Goal: Contribute content: Contribute content

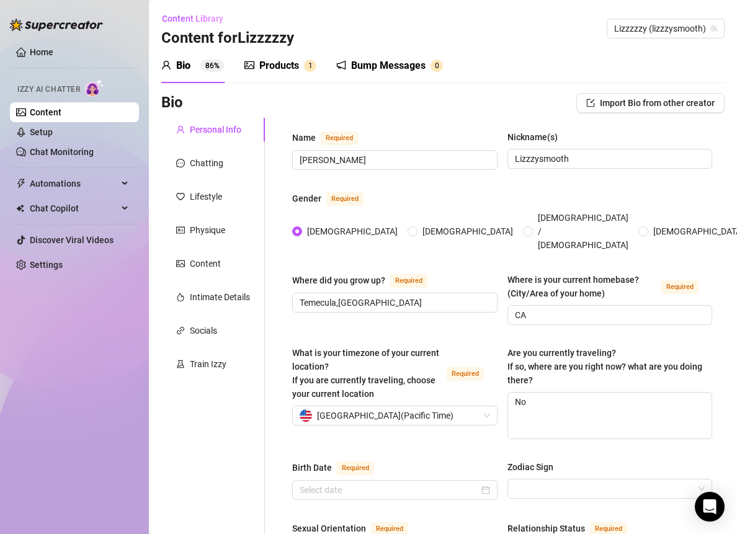
click at [263, 66] on div "Products" at bounding box center [279, 65] width 40 height 15
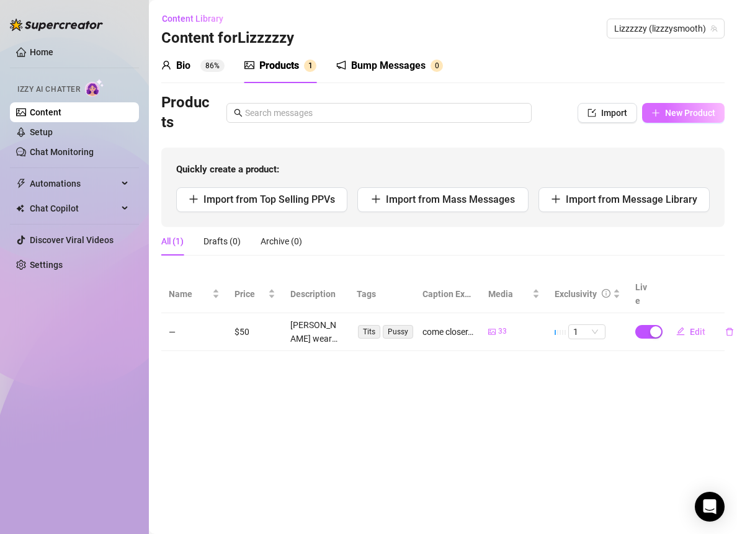
click at [684, 115] on span "New Product" at bounding box center [690, 113] width 50 height 10
type textarea "Type your message here..."
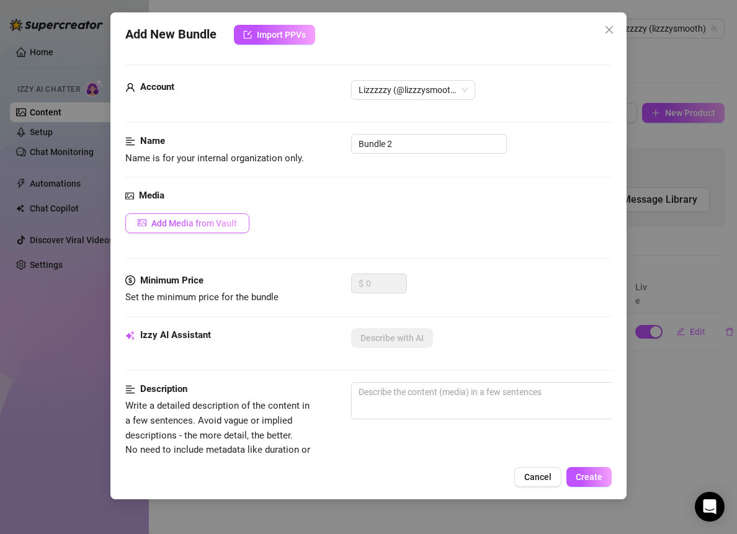
click at [244, 218] on button "Add Media from Vault" at bounding box center [187, 223] width 124 height 20
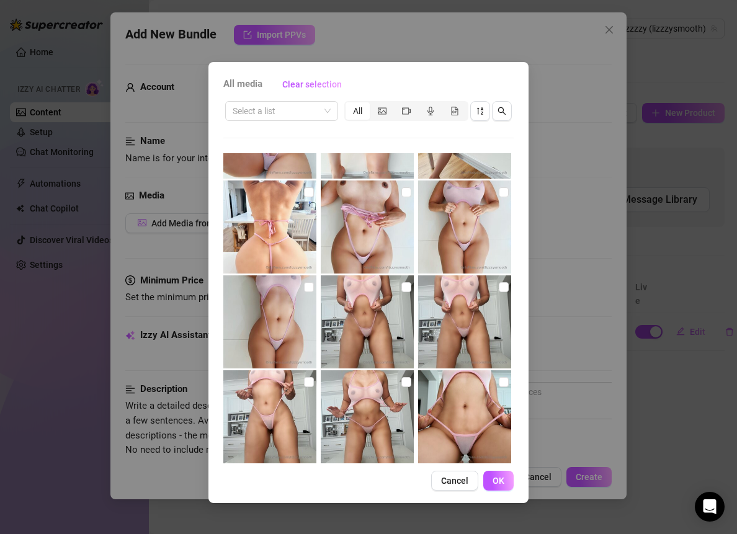
scroll to position [468, 0]
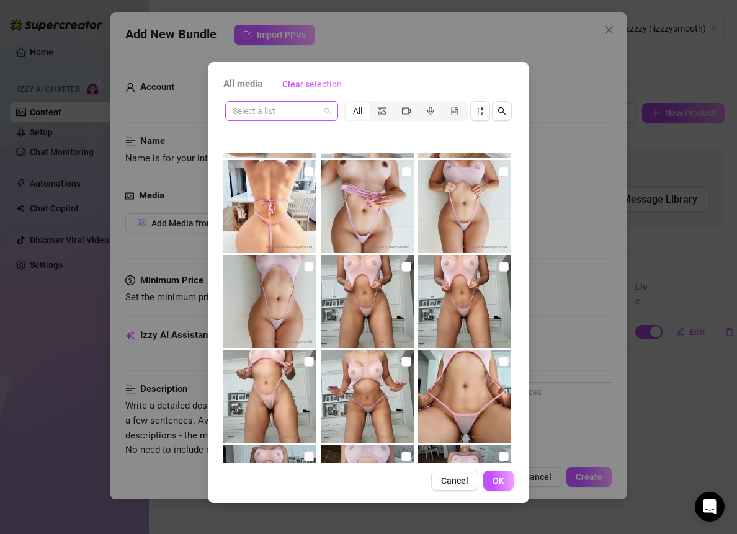
click at [310, 106] on input "search" at bounding box center [276, 111] width 87 height 19
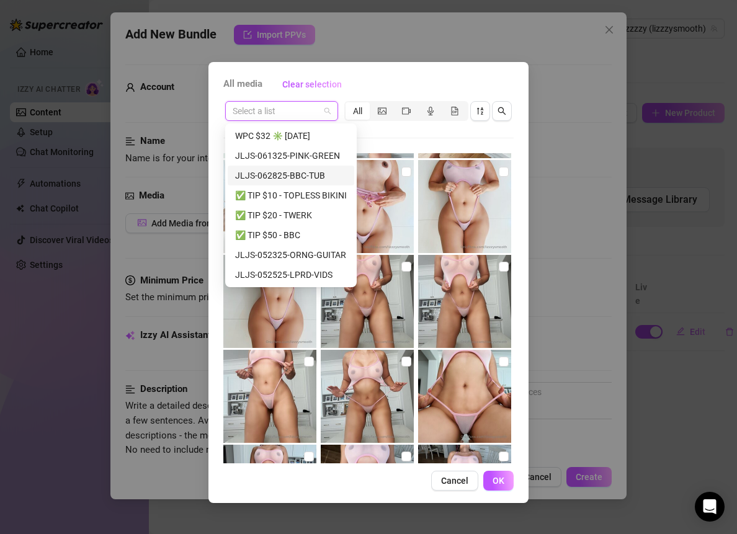
scroll to position [39, 0]
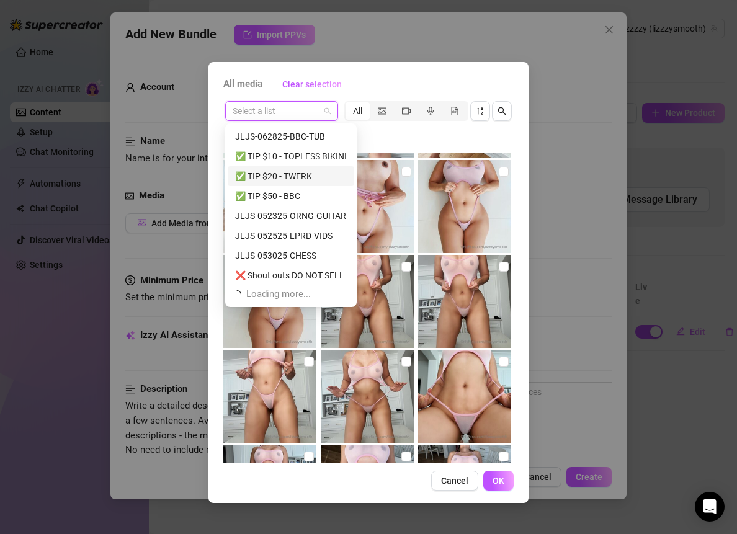
click at [293, 174] on div "✅ TIP $20 - TWERK" at bounding box center [291, 176] width 112 height 14
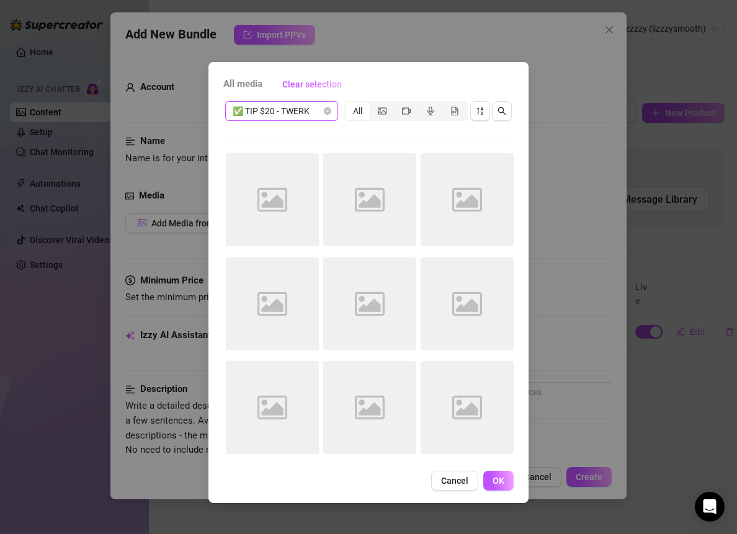
scroll to position [0, 0]
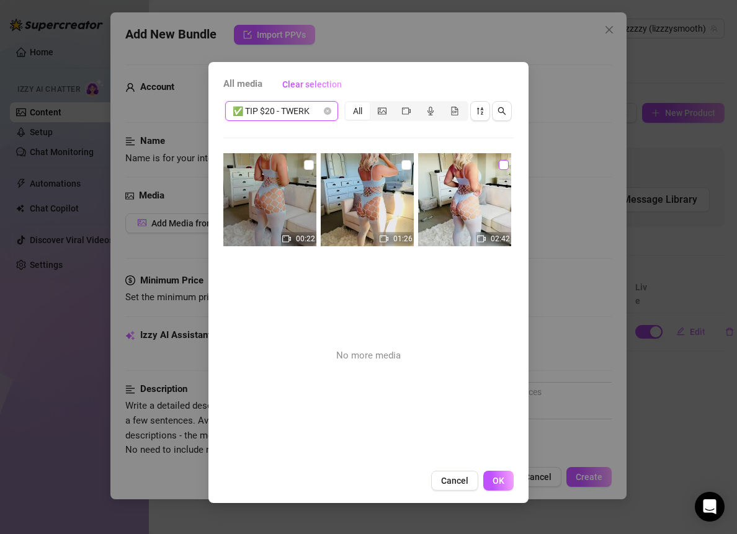
click at [499, 159] on label at bounding box center [504, 165] width 10 height 14
click at [499, 160] on input "checkbox" at bounding box center [504, 165] width 10 height 10
checkbox input "true"
click at [407, 161] on img at bounding box center [367, 199] width 93 height 93
click at [401, 164] on input "checkbox" at bounding box center [406, 165] width 10 height 10
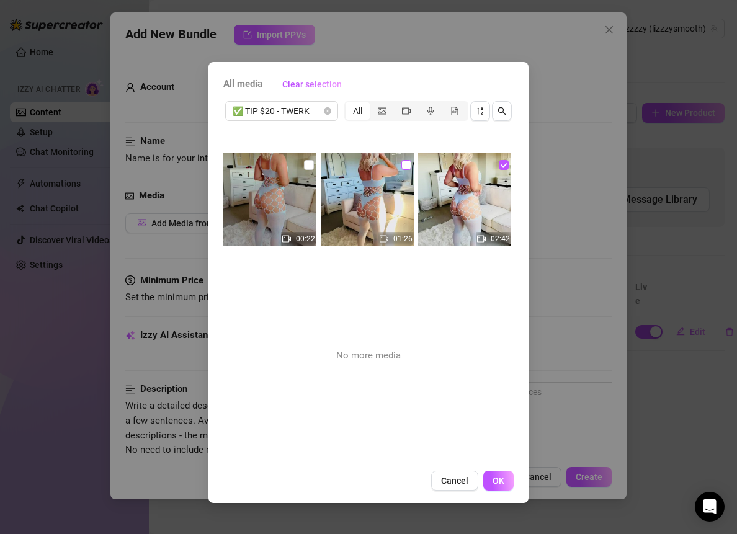
checkbox input "true"
click at [316, 161] on div "00:22 01:26 02:42 No more media" at bounding box center [368, 308] width 290 height 310
click at [311, 162] on img at bounding box center [269, 199] width 93 height 93
click at [309, 162] on input "checkbox" at bounding box center [309, 165] width 10 height 10
checkbox input "true"
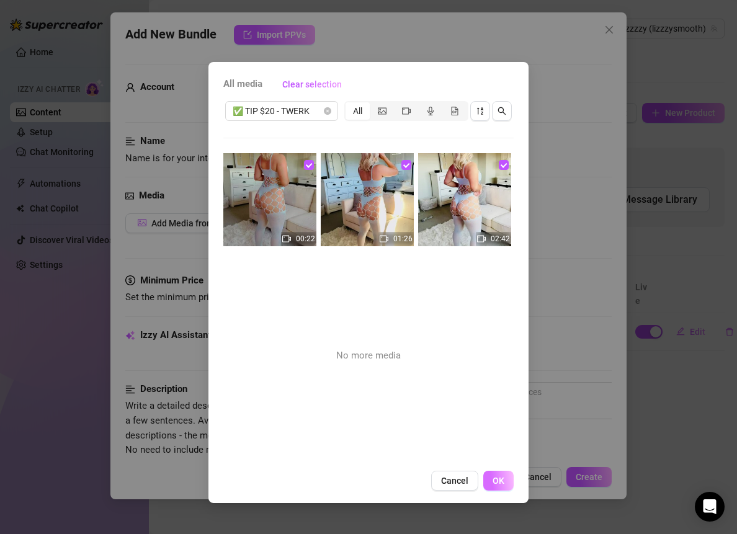
click at [496, 481] on span "OK" at bounding box center [499, 481] width 12 height 10
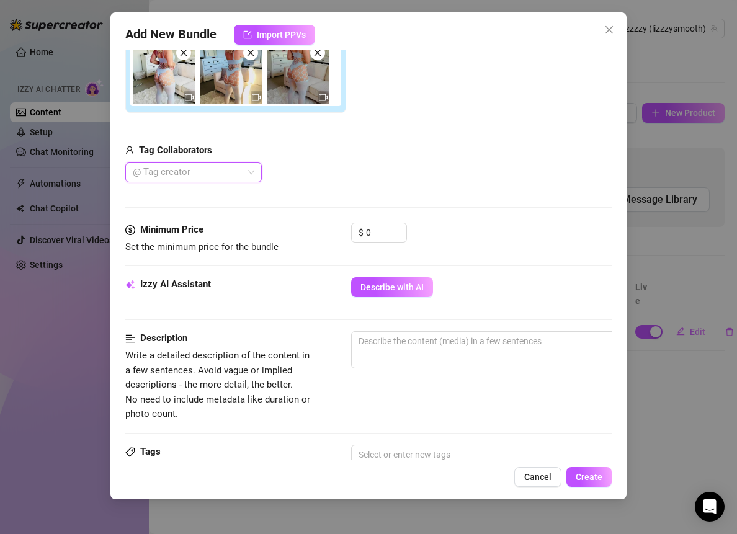
scroll to position [233, 0]
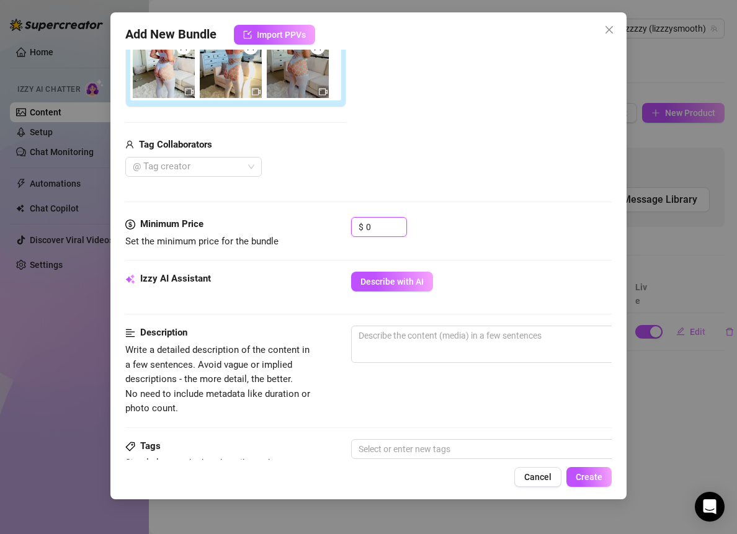
drag, startPoint x: 369, startPoint y: 224, endPoint x: 334, endPoint y: 222, distance: 34.2
click at [334, 222] on div "Minimum Price Set the minimum price for the bundle $ 0" at bounding box center [368, 233] width 486 height 32
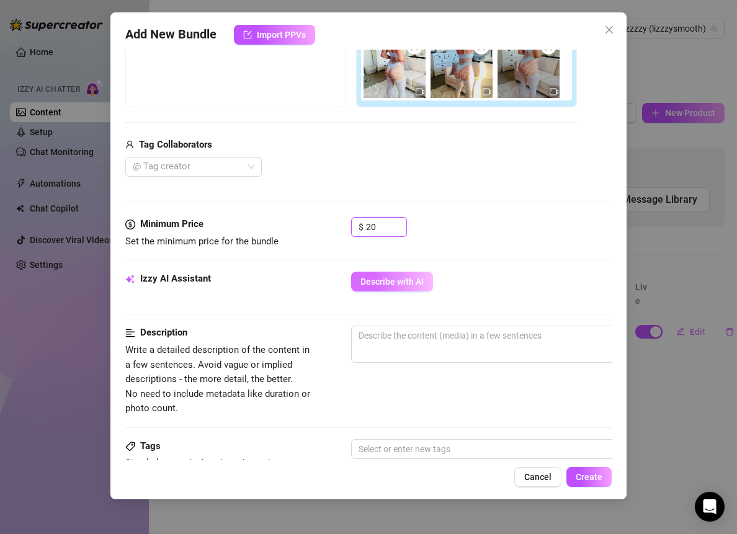
type input "20"
click at [397, 272] on button "Describe with AI" at bounding box center [392, 282] width 82 height 20
type textarea "[PERSON_NAME]"
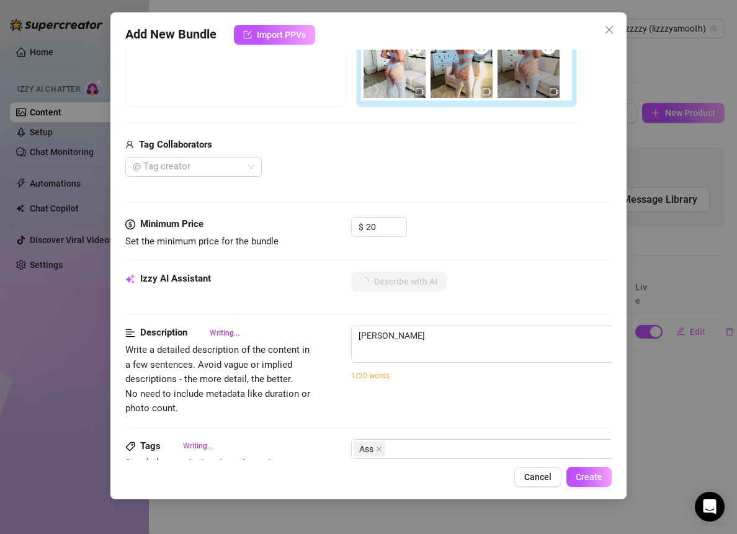
type textarea "[PERSON_NAME] wears"
type textarea "[PERSON_NAME] wears a"
type textarea "[PERSON_NAME] wears a light"
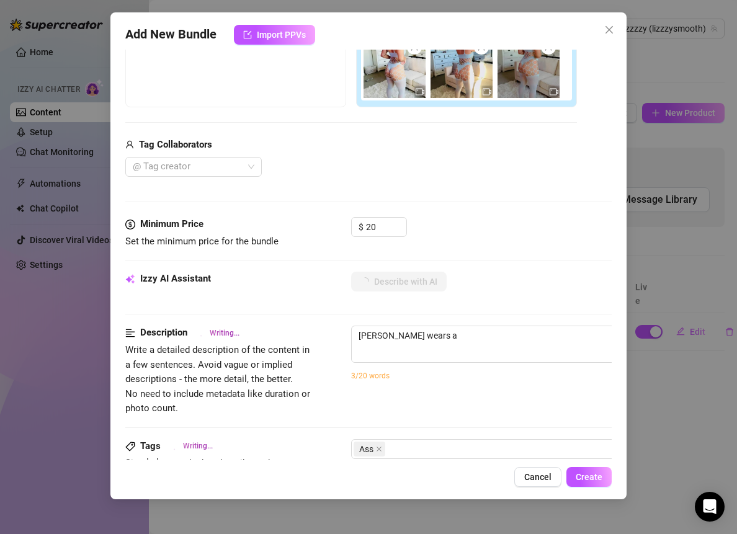
type textarea "[PERSON_NAME] wears a light"
type textarea "[PERSON_NAME] wears a light blue"
type textarea "[PERSON_NAME] wears a light blue fishnet"
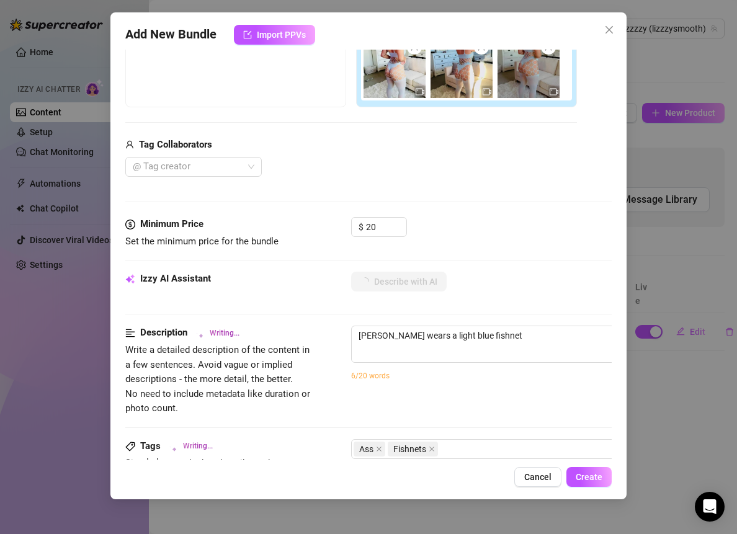
type textarea "[PERSON_NAME] wears a light blue fishnet bodystocking"
type textarea "[PERSON_NAME] wears a light blue fishnet bodystocking with"
type textarea "[PERSON_NAME] wears a light blue fishnet bodystocking with huge"
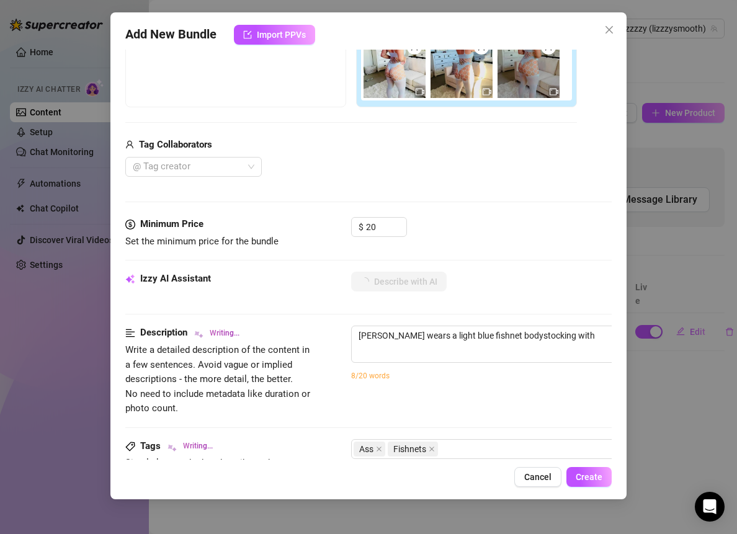
type textarea "[PERSON_NAME] wears a light blue fishnet bodystocking with huge"
type textarea "[PERSON_NAME] wears a light blue fishnet bodystocking with huge cutouts"
type textarea "[PERSON_NAME] wears a light blue fishnet bodystocking with huge cutouts exposing"
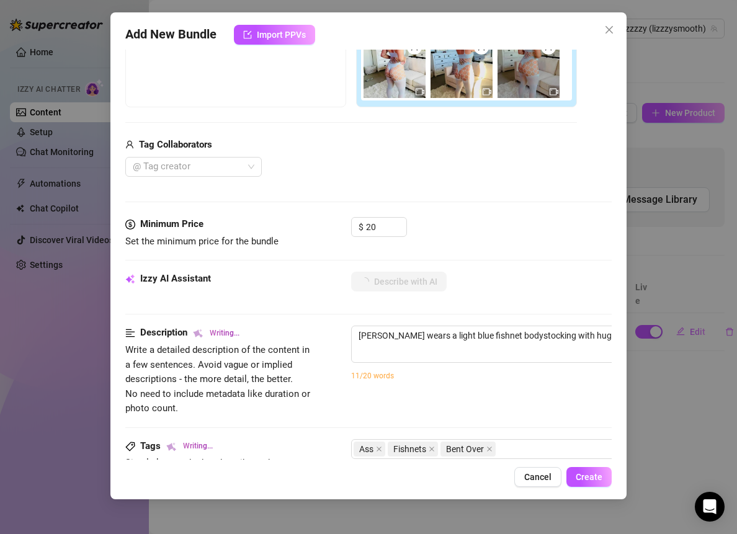
type textarea "[PERSON_NAME] wears a light blue fishnet bodystocking with huge cutouts exposin…"
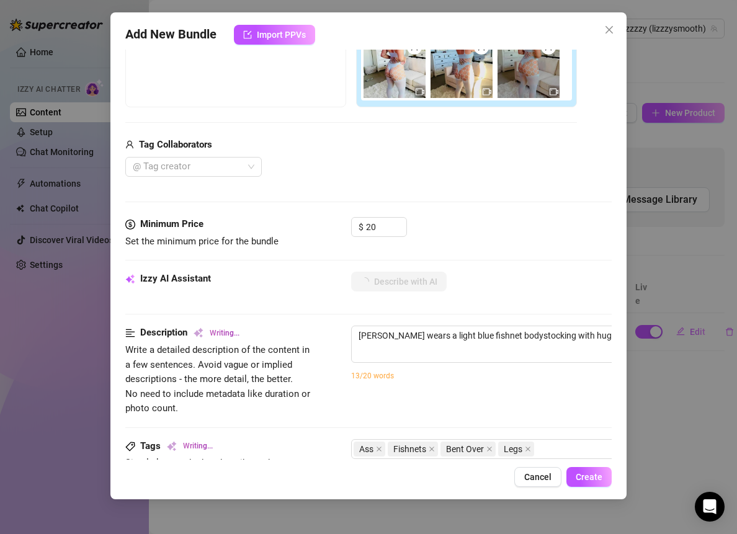
type textarea "[PERSON_NAME] wears a light blue fishnet bodystocking with huge cutouts exposin…"
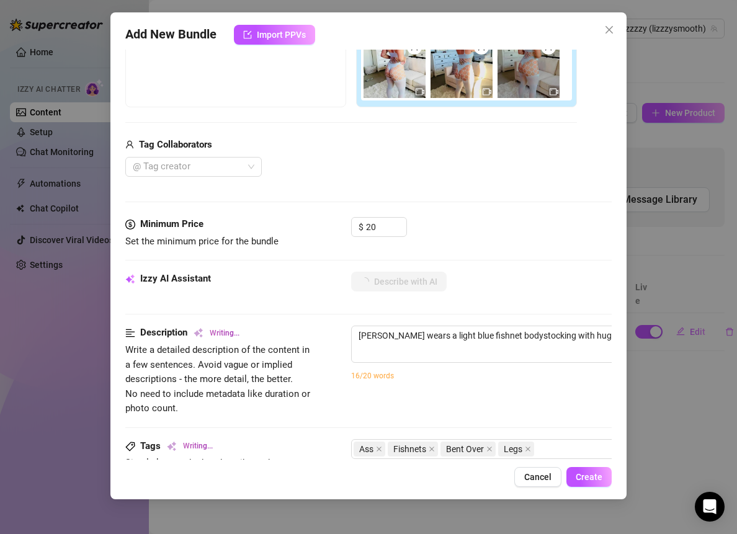
type textarea "[PERSON_NAME] wears a light blue fishnet bodystocking with huge cutouts exposin…"
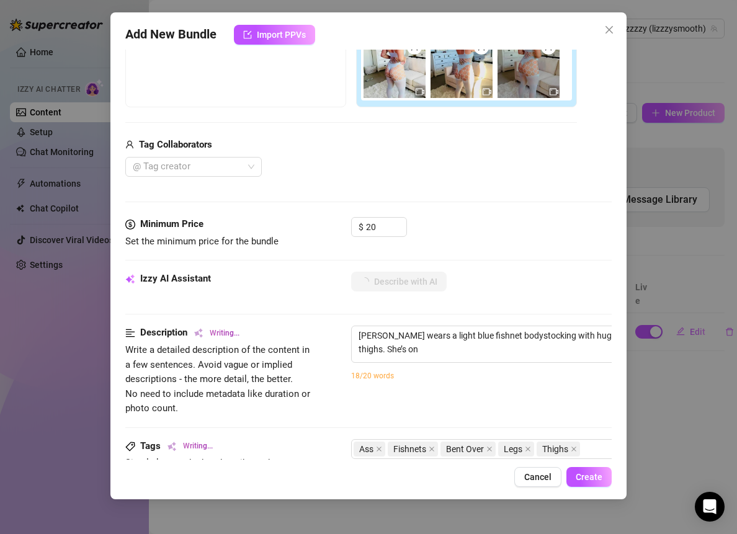
type textarea "[PERSON_NAME] wears a light blue fishnet bodystocking with huge cutouts exposin…"
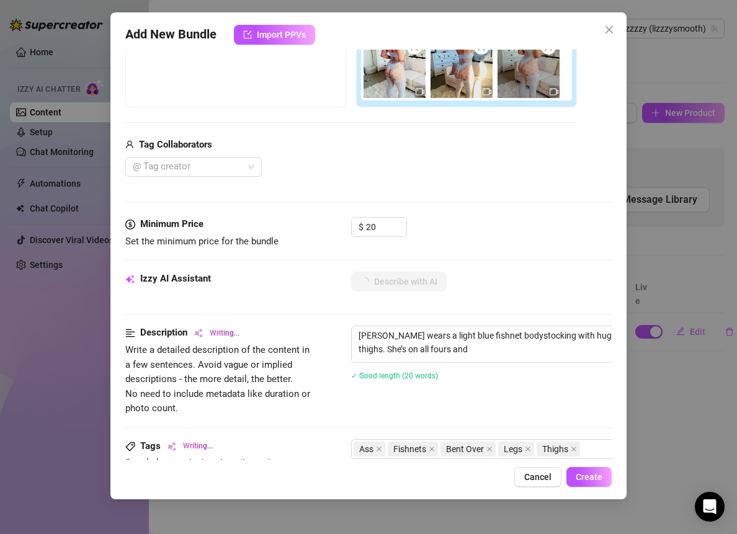
type textarea "[PERSON_NAME] wears a light blue fishnet bodystocking with huge cutouts exposin…"
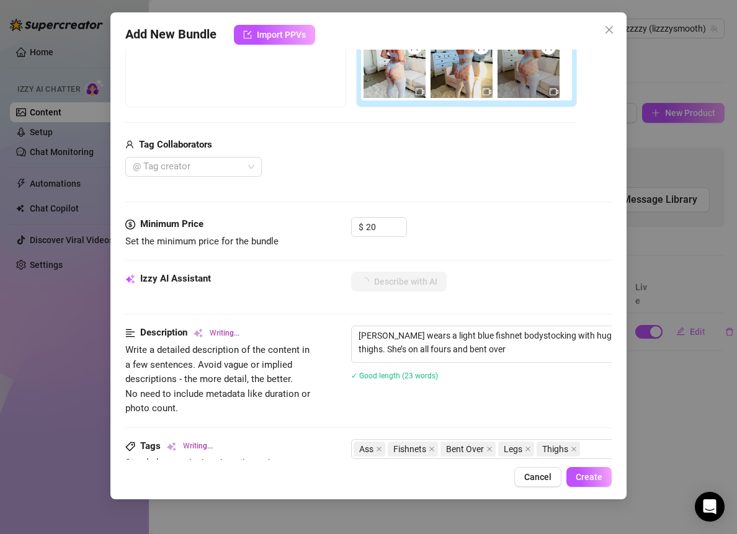
type textarea "[PERSON_NAME] wears a light blue fishnet bodystocking with huge cutouts exposin…"
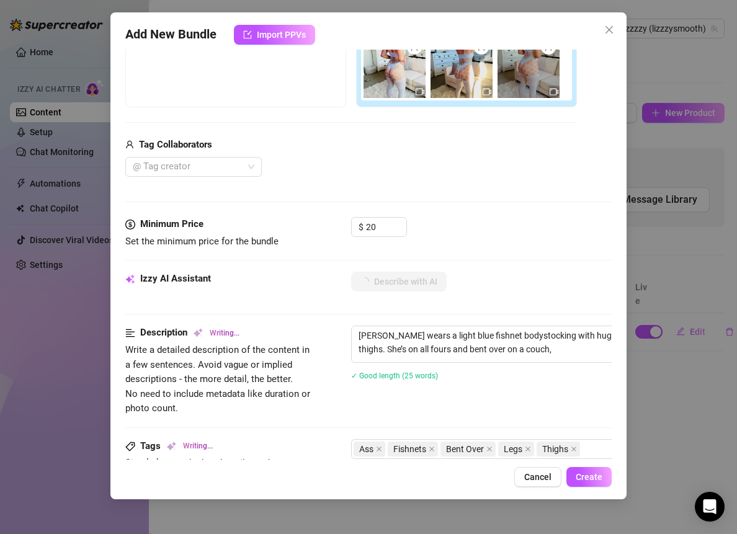
type textarea "[PERSON_NAME] wears a light blue fishnet bodystocking with huge cutouts exposin…"
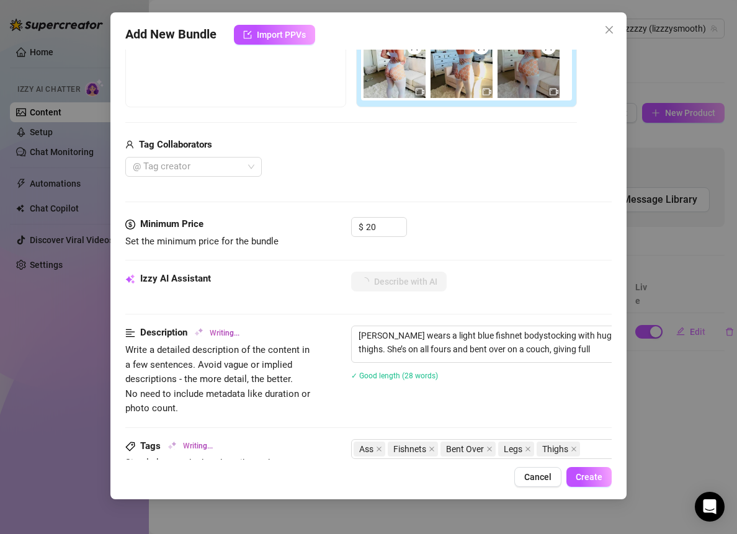
type textarea "[PERSON_NAME] wears a light blue fishnet bodystocking with huge cutouts exposin…"
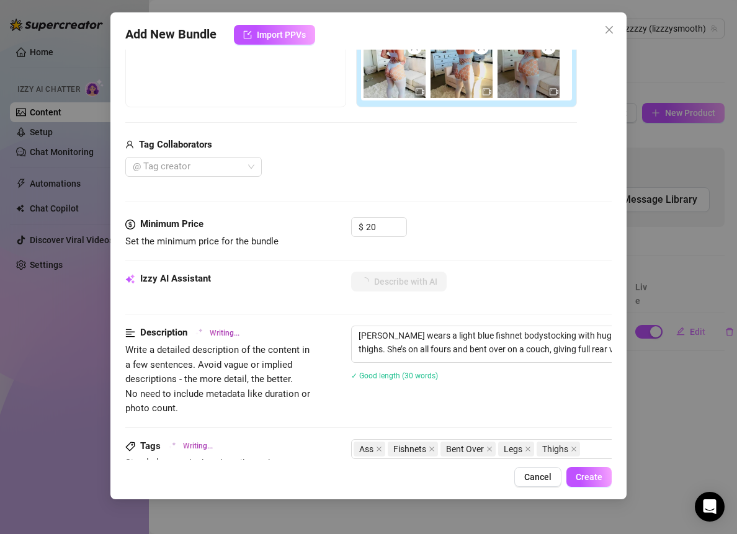
type textarea "[PERSON_NAME] wears a light blue fishnet bodystocking with huge cutouts exposin…"
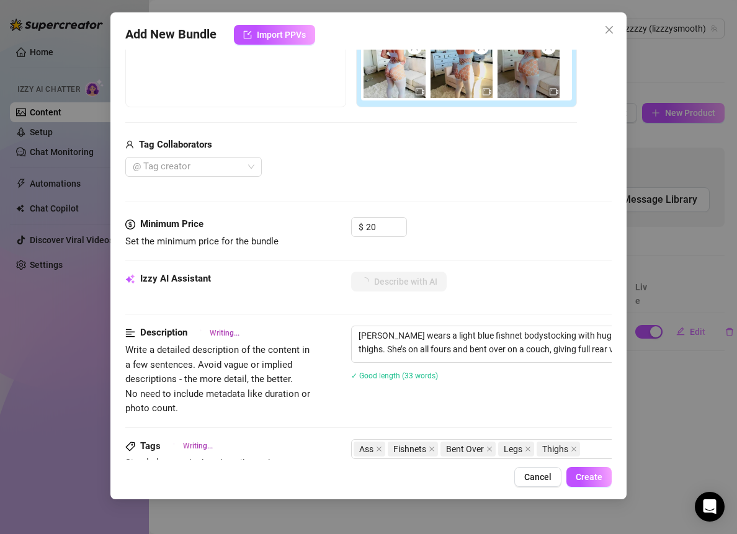
type textarea "[PERSON_NAME] wears a light blue fishnet bodystocking with huge cutouts exposin…"
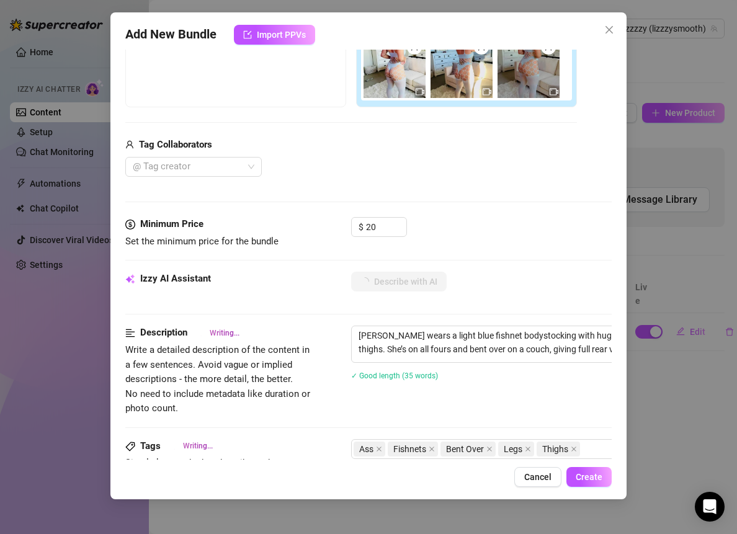
type textarea "[PERSON_NAME] wears a light blue fishnet bodystocking with huge cutouts exposin…"
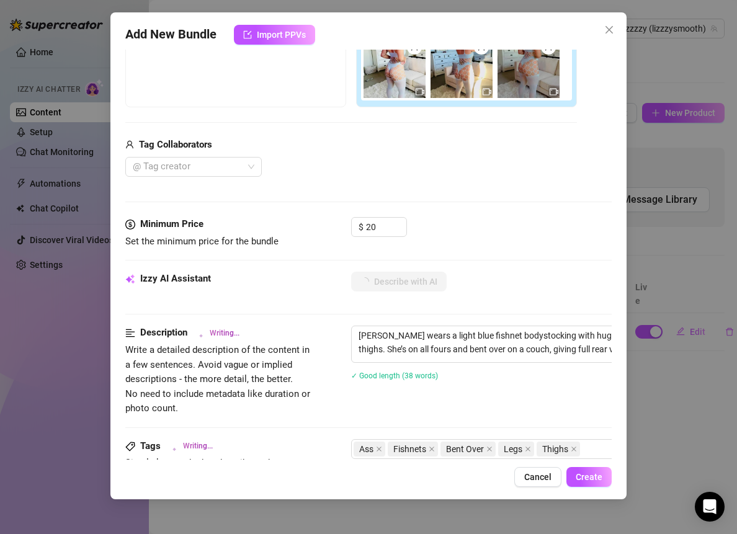
type textarea "[PERSON_NAME] wears a light blue fishnet bodystocking with huge cutouts exposin…"
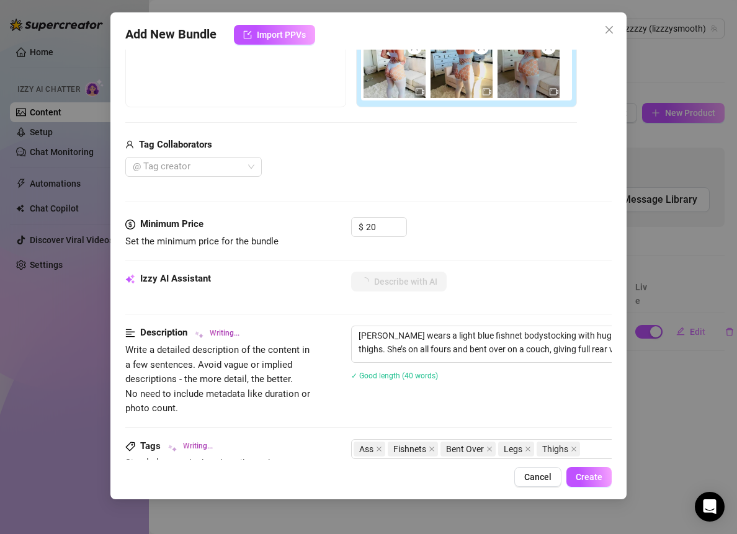
type textarea "[PERSON_NAME] wears a light blue fishnet bodystocking with huge cutouts exposin…"
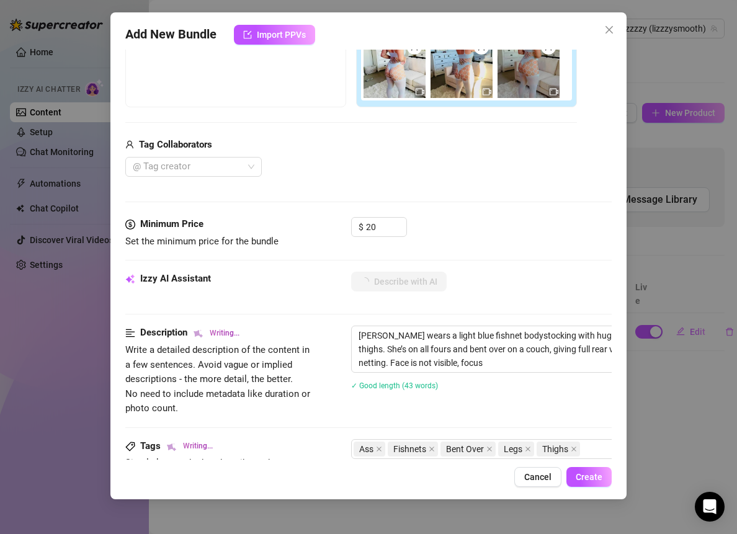
type textarea "[PERSON_NAME] wears a light blue fishnet bodystocking with huge cutouts exposin…"
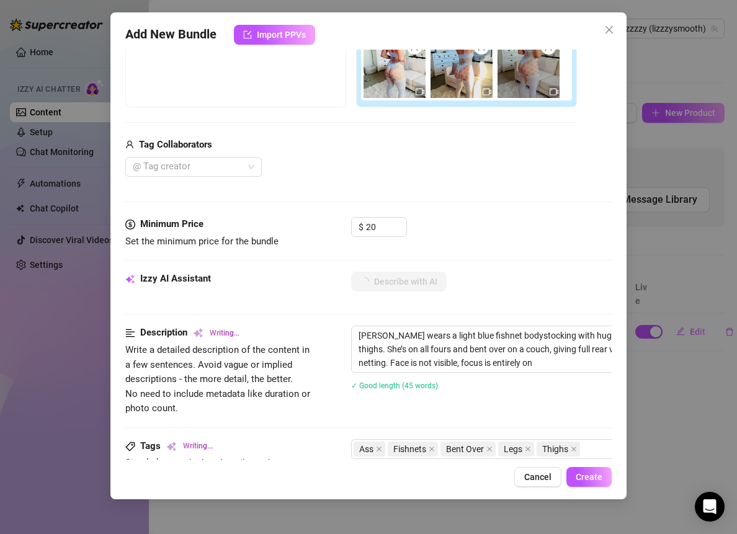
type textarea "[PERSON_NAME] wears a light blue fishnet bodystocking with huge cutouts exposin…"
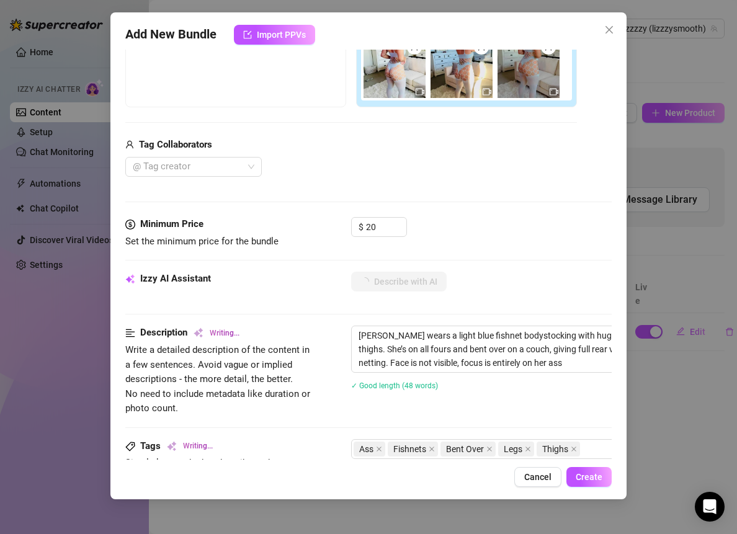
type textarea "[PERSON_NAME] wears a light blue fishnet bodystocking with huge cutouts exposin…"
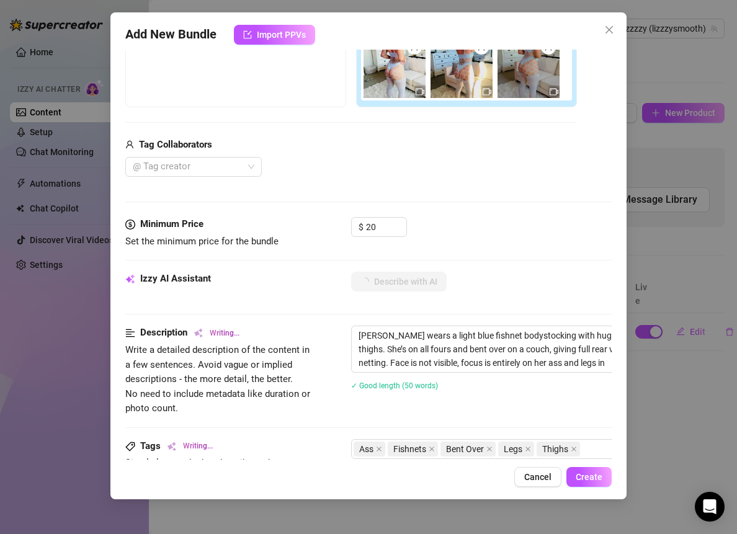
type textarea "[PERSON_NAME] wears a light blue fishnet bodystocking with huge cutouts exposin…"
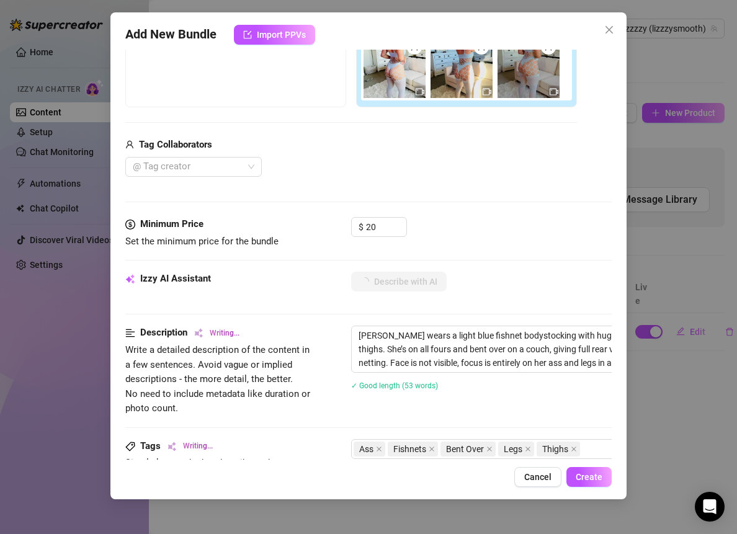
type textarea "[PERSON_NAME] wears a light blue fishnet bodystocking with huge cutouts exposin…"
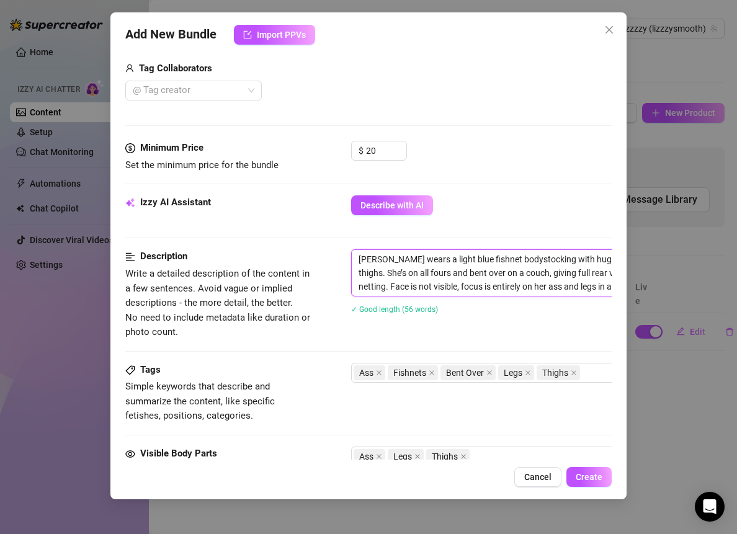
scroll to position [310, 185]
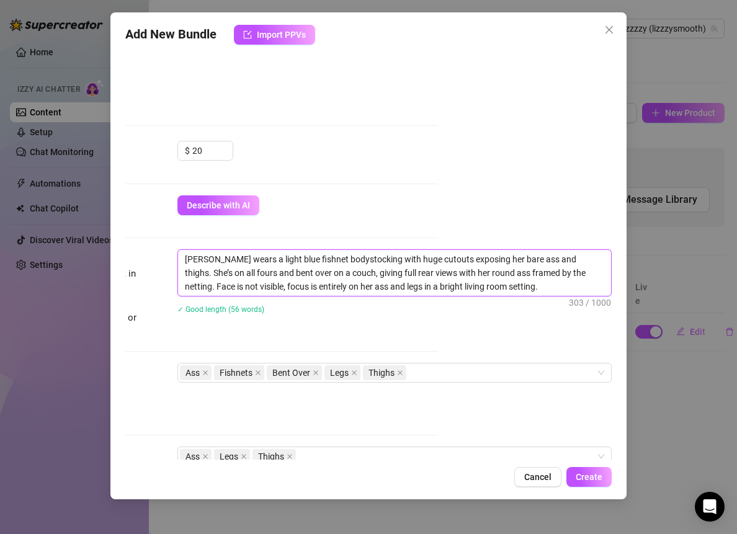
drag, startPoint x: 358, startPoint y: 257, endPoint x: 722, endPoint y: 315, distance: 368.3
click at [722, 315] on div "Add New Bundle Import PPVs Account Lizzzzzy (@lizzzysmooth) Name Name is for yo…" at bounding box center [368, 267] width 737 height 534
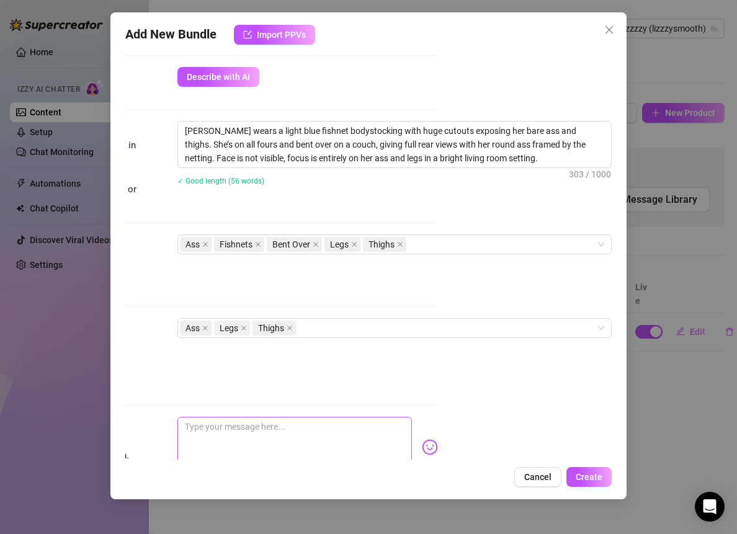
scroll to position [542, 185]
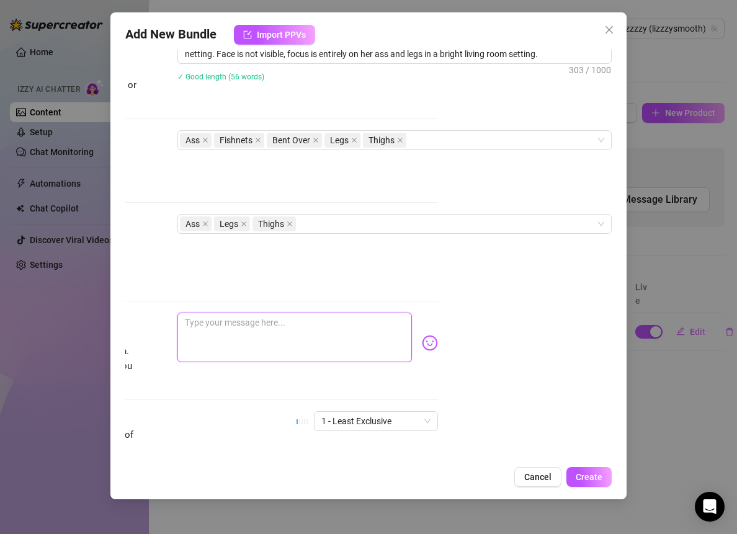
click at [242, 329] on textarea at bounding box center [294, 338] width 235 height 50
paste textarea "I felt a little bold slipping into this fishnet [DATE] 🙂 Do you like how it loo…"
type textarea "I felt a little bold slipping into this fishnet [DATE] 🙂 Do you like how it loo…"
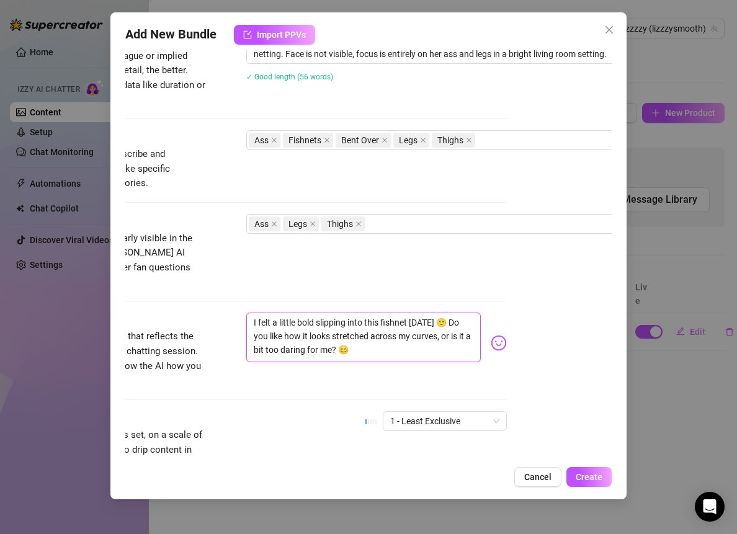
scroll to position [542, 84]
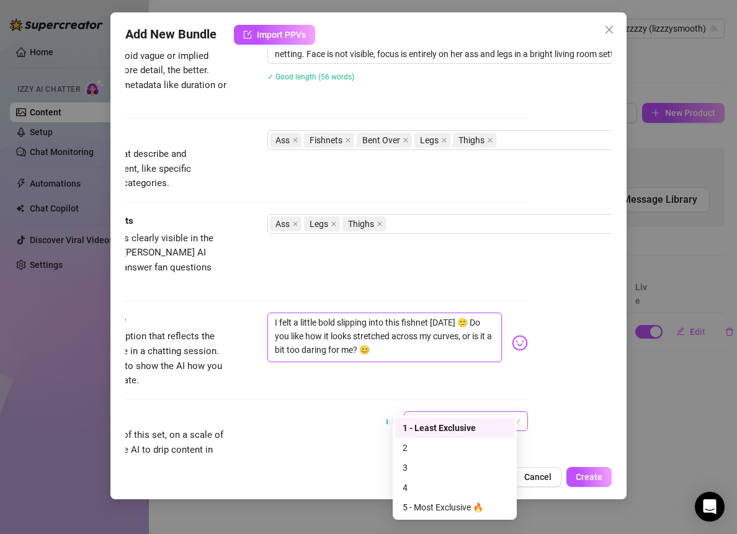
click at [451, 412] on span "1 - Least Exclusive" at bounding box center [465, 421] width 109 height 19
type textarea "I felt a little bold slipping into this fishnet [DATE] 🙂 Do you like how it loo…"
click at [415, 448] on div "2" at bounding box center [455, 448] width 104 height 14
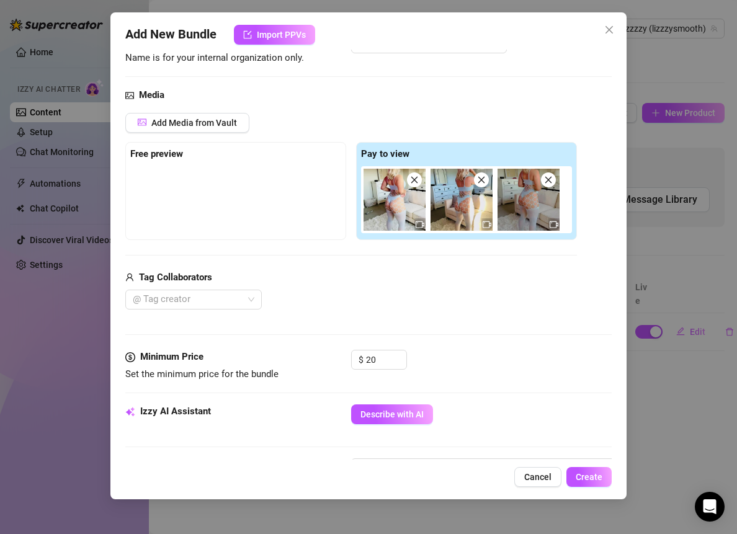
scroll to position [194, 0]
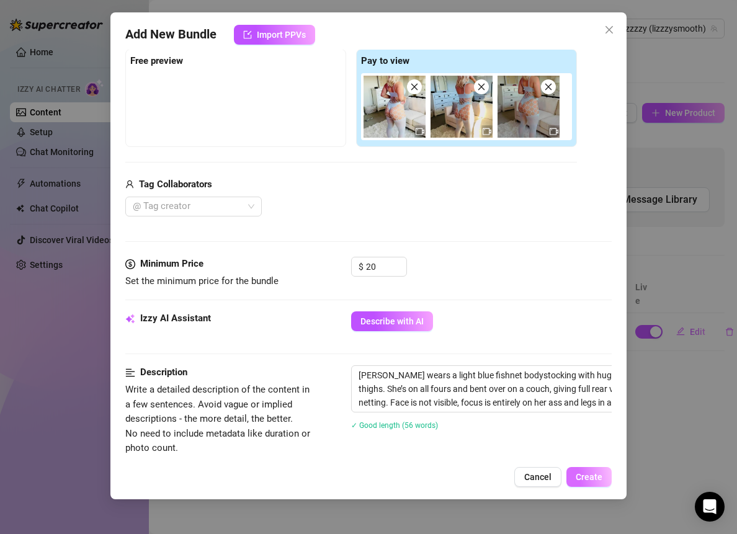
click at [576, 477] on button "Create" at bounding box center [589, 477] width 45 height 20
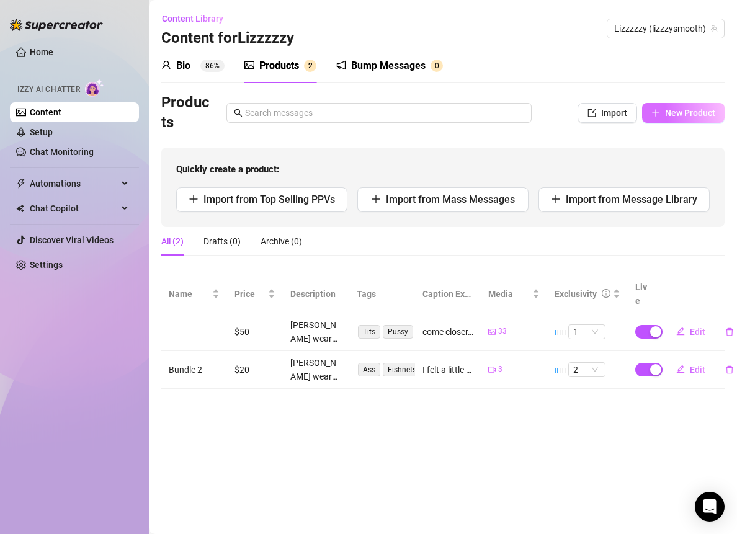
click at [678, 117] on span "New Product" at bounding box center [690, 113] width 50 height 10
type textarea "Type your message here..."
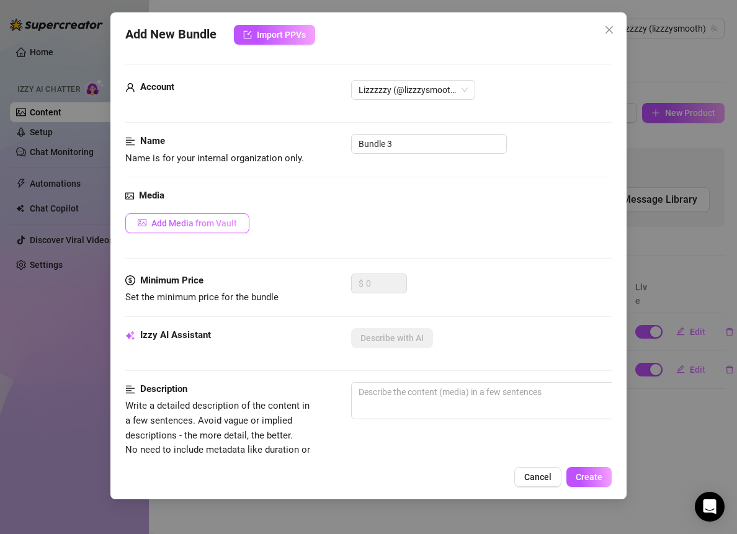
click at [214, 225] on span "Add Media from Vault" at bounding box center [194, 223] width 86 height 10
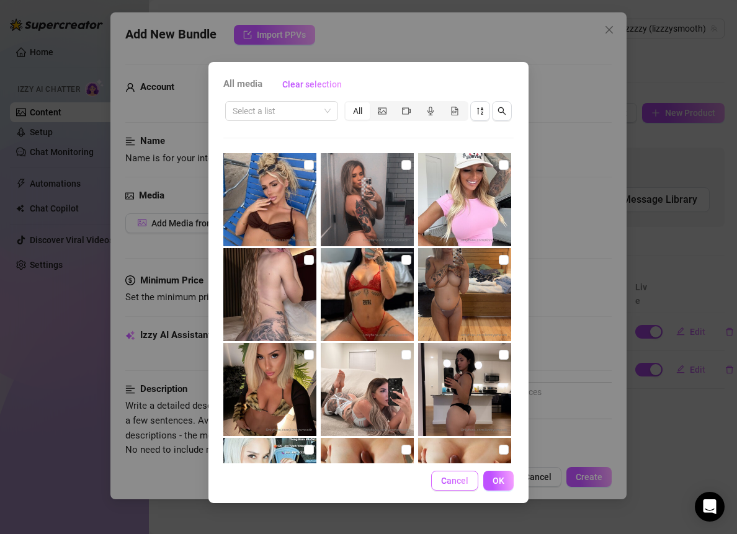
click at [457, 479] on span "Cancel" at bounding box center [454, 481] width 27 height 10
